Goal: Information Seeking & Learning: Find specific page/section

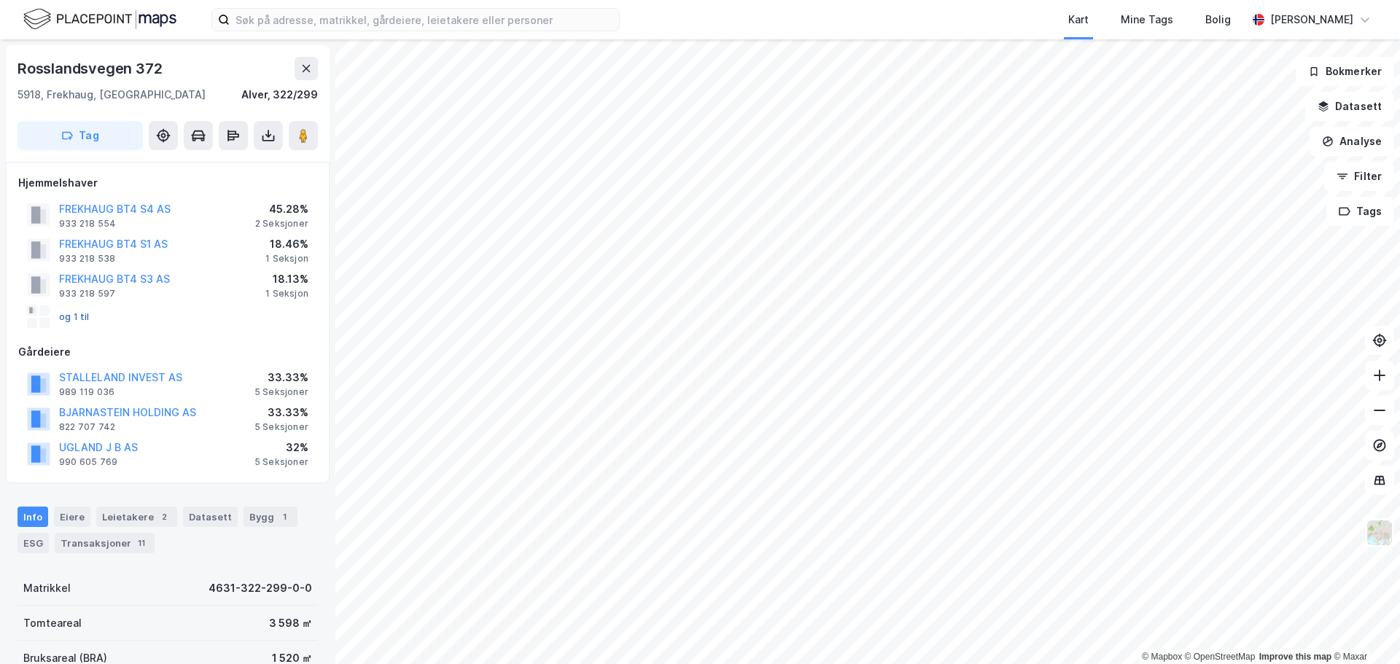
click at [0, 0] on button "og 1 til" at bounding box center [0, 0] width 0 height 0
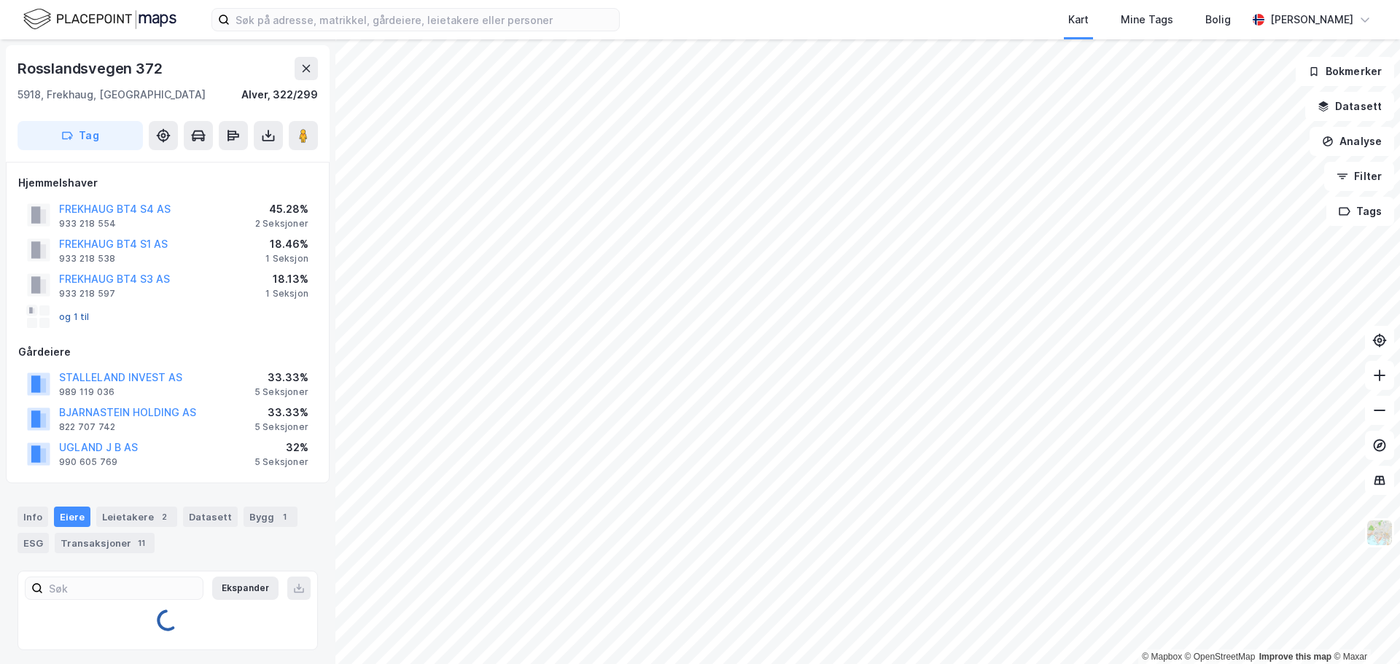
scroll to position [4, 0]
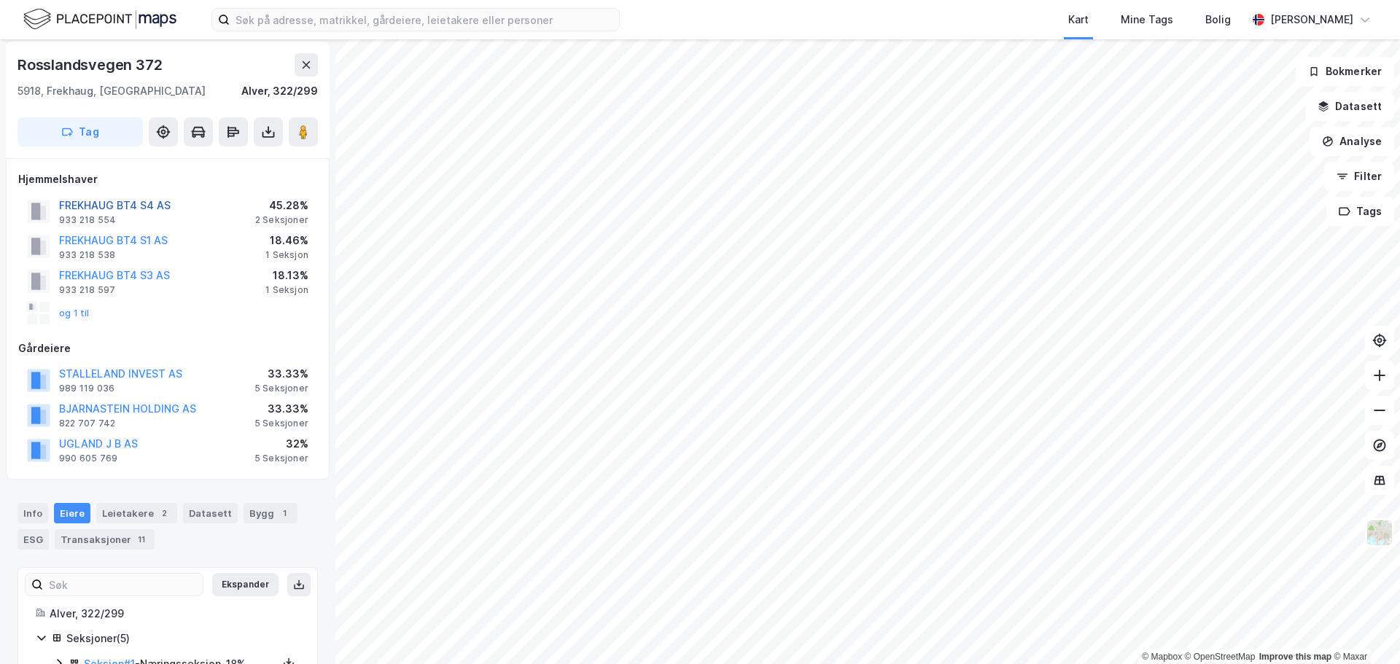
click at [0, 0] on button "FREKHAUG BT4 S4 AS" at bounding box center [0, 0] width 0 height 0
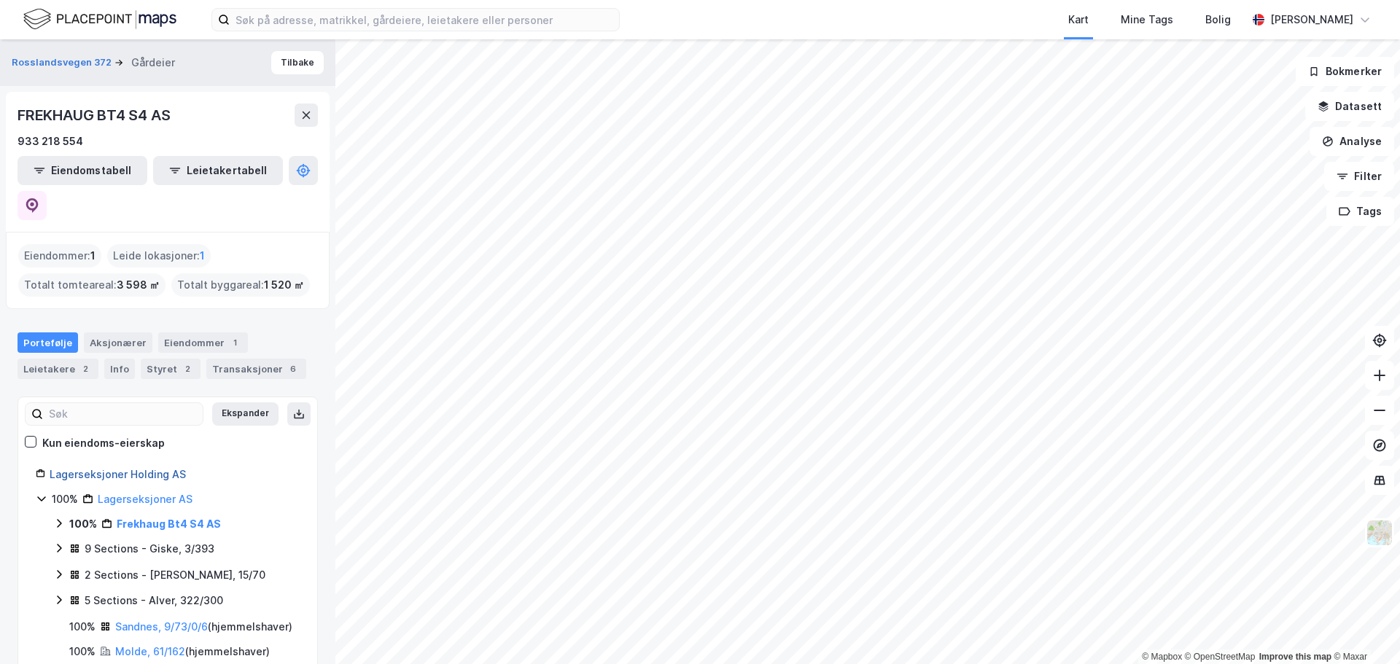
click at [98, 468] on link "Lagerseksjoner Holding AS" at bounding box center [118, 474] width 136 height 12
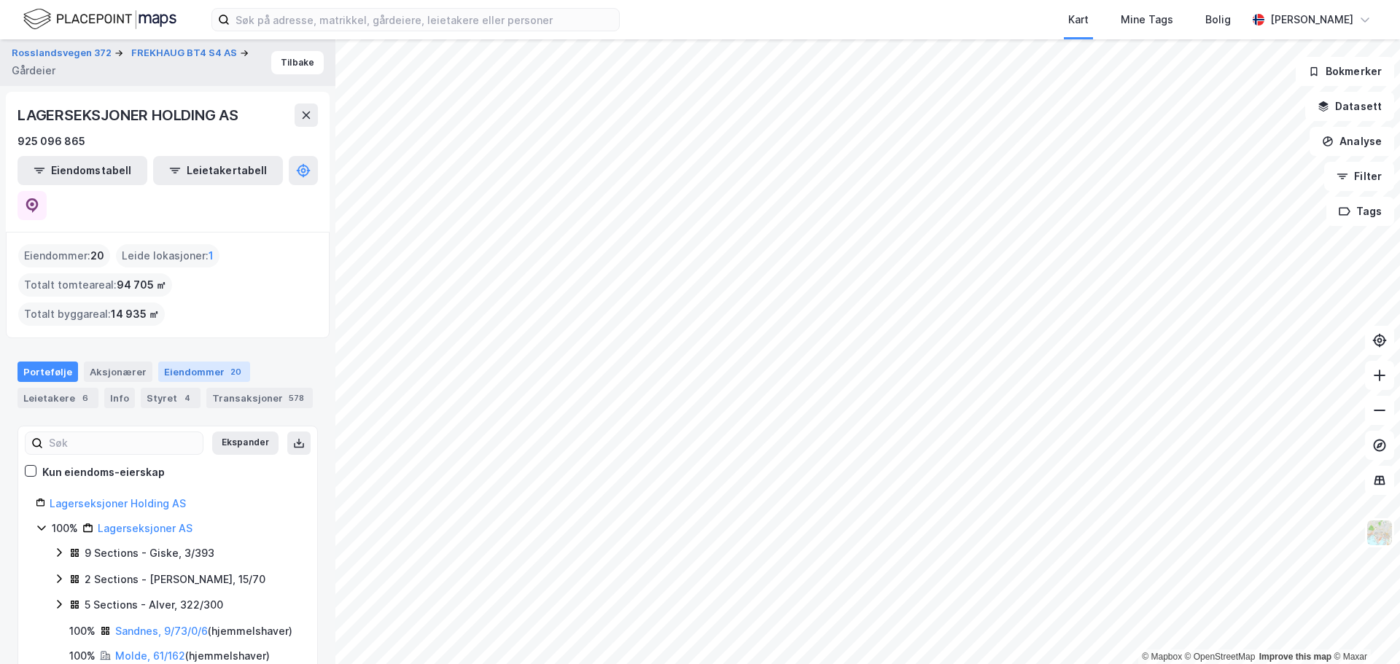
click at [205, 362] on div "Eiendommer 20" at bounding box center [204, 372] width 92 height 20
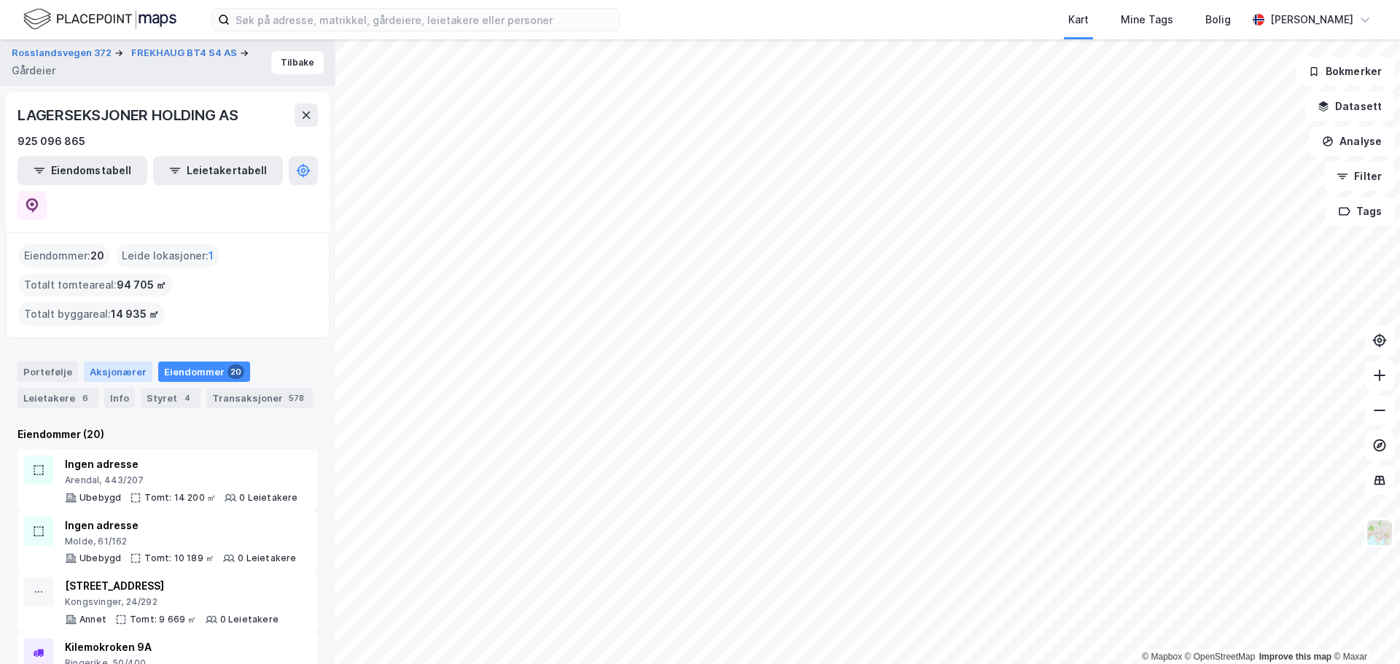
click at [99, 362] on div "Aksjonærer" at bounding box center [118, 372] width 69 height 20
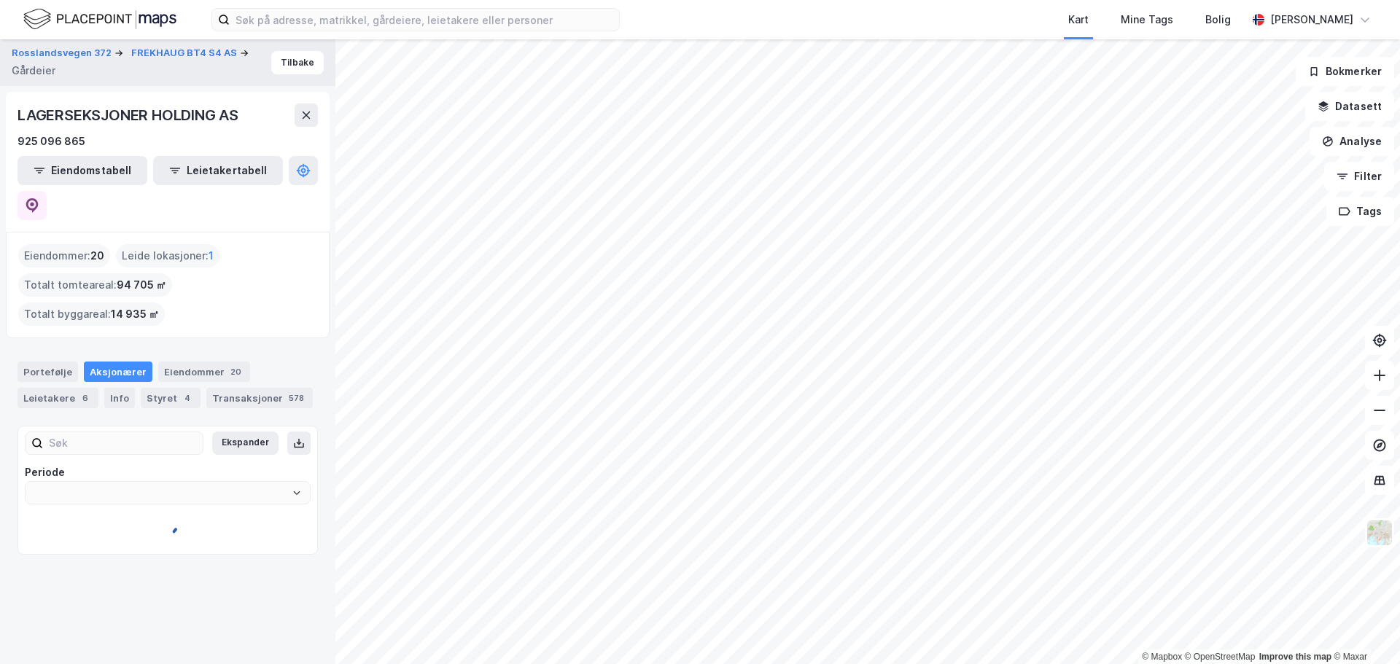
type input "Siste"
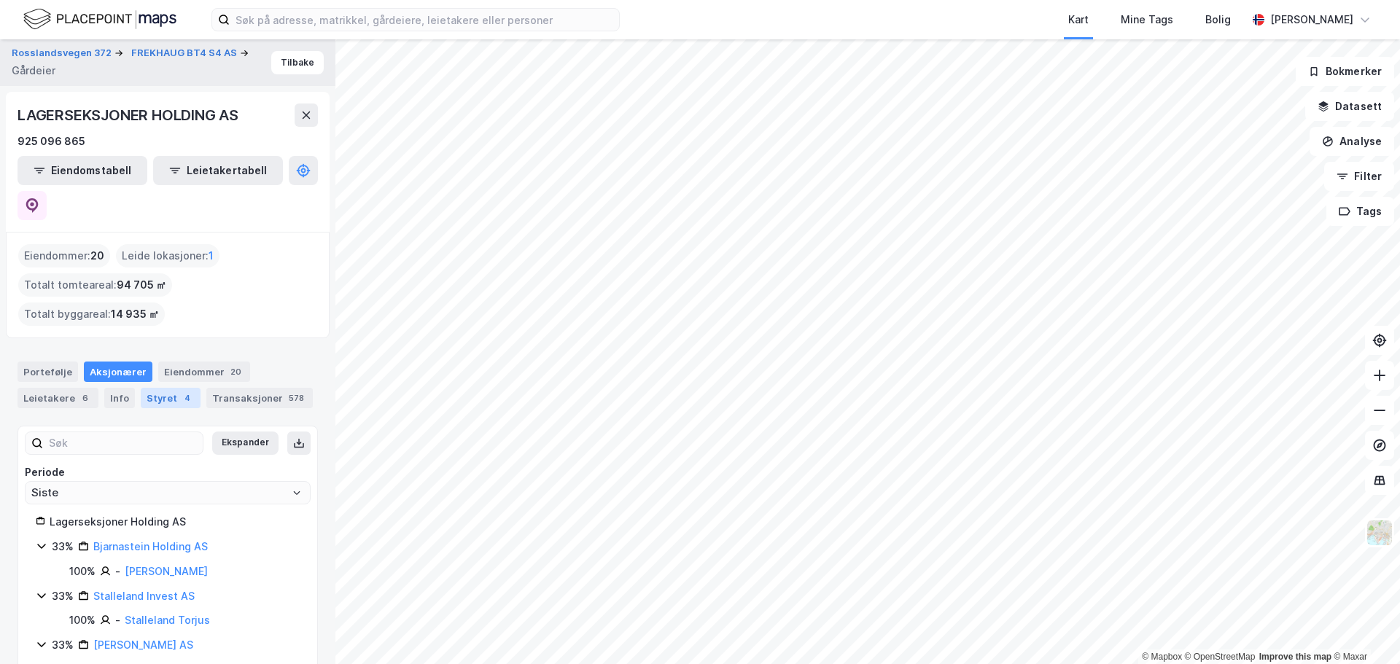
click at [171, 388] on div "Styret 4" at bounding box center [171, 398] width 60 height 20
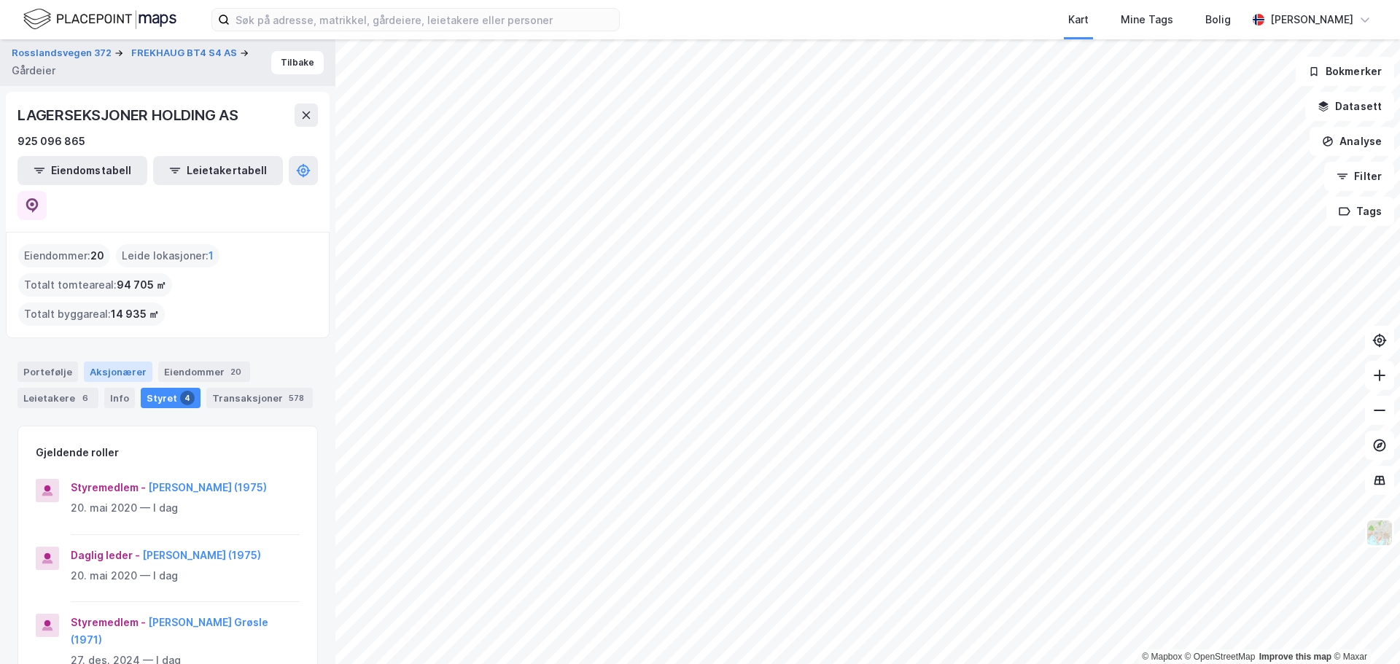
click at [112, 362] on div "Aksjonærer" at bounding box center [118, 372] width 69 height 20
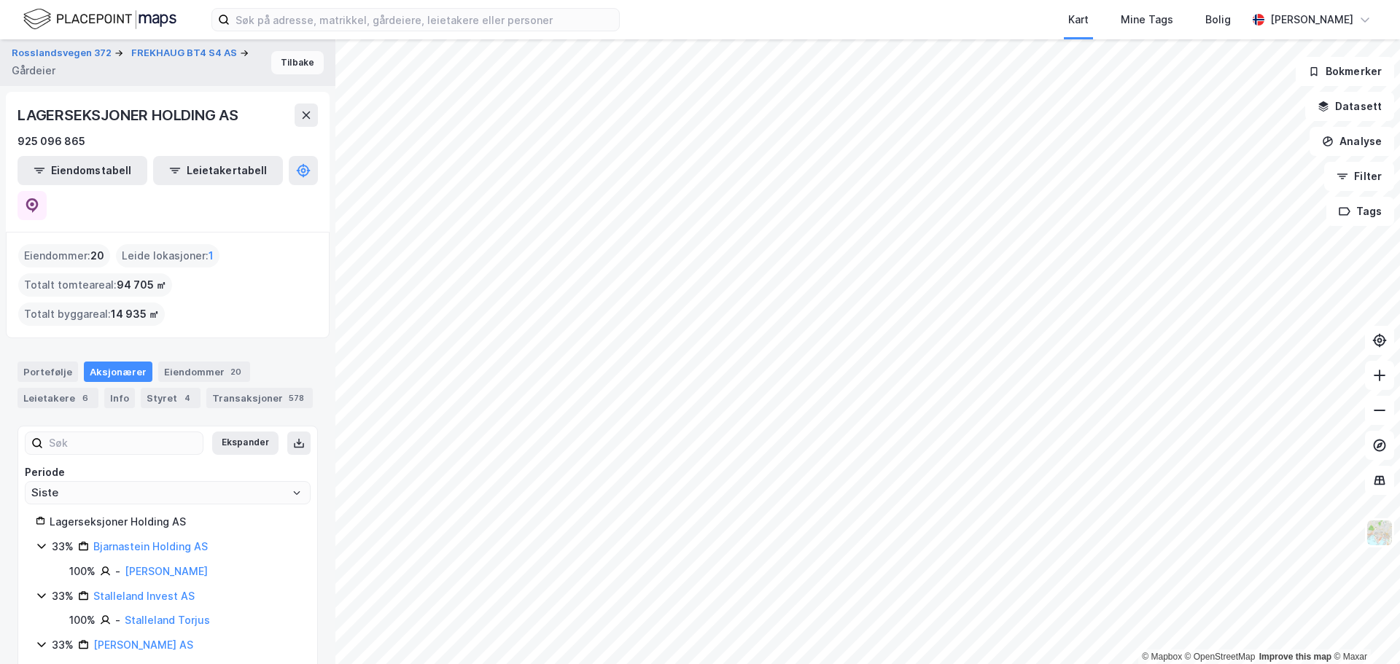
click at [279, 57] on button "Tilbake" at bounding box center [297, 62] width 52 height 23
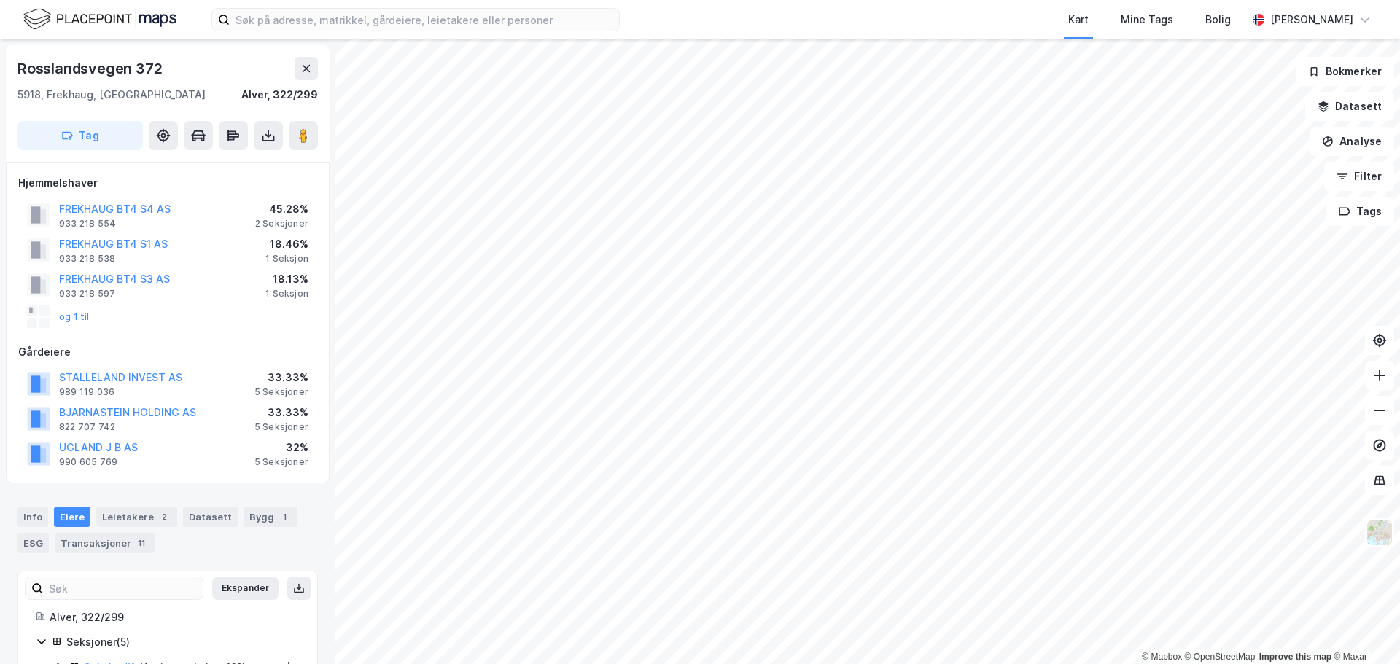
scroll to position [4, 0]
